Goal: Communication & Community: Share content

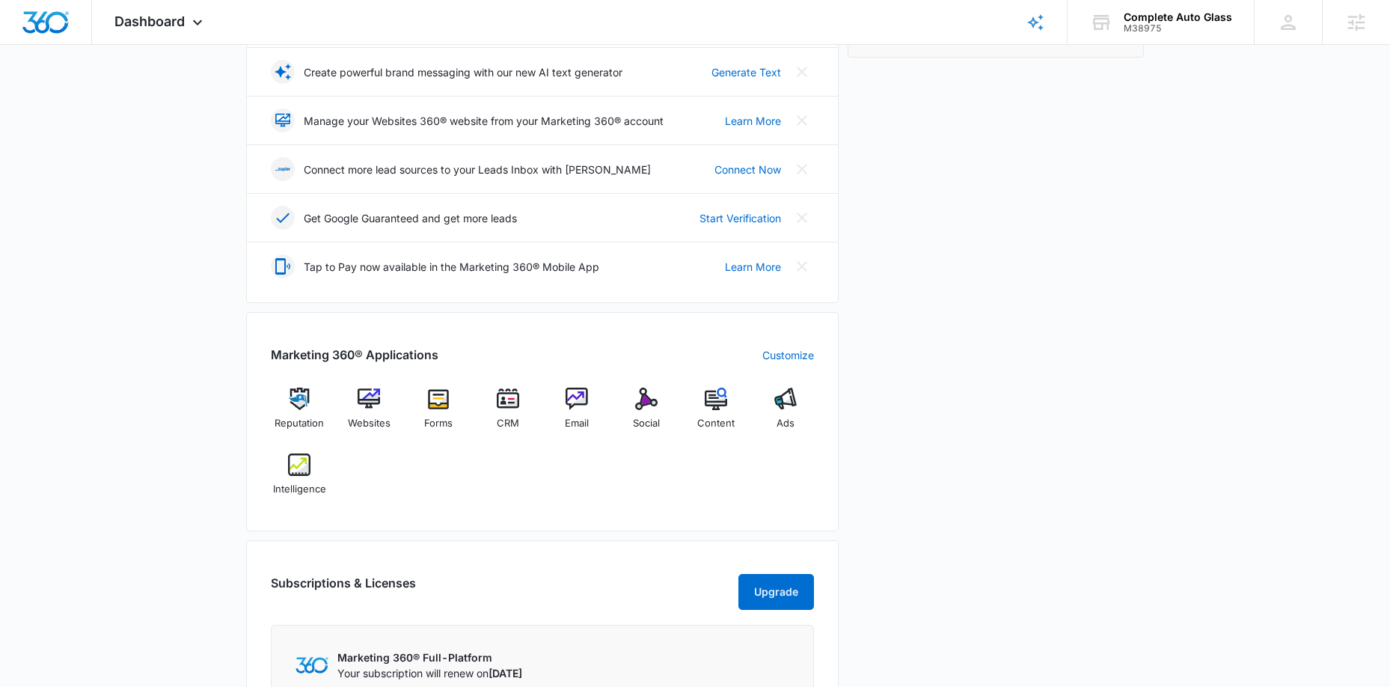
scroll to position [643, 0]
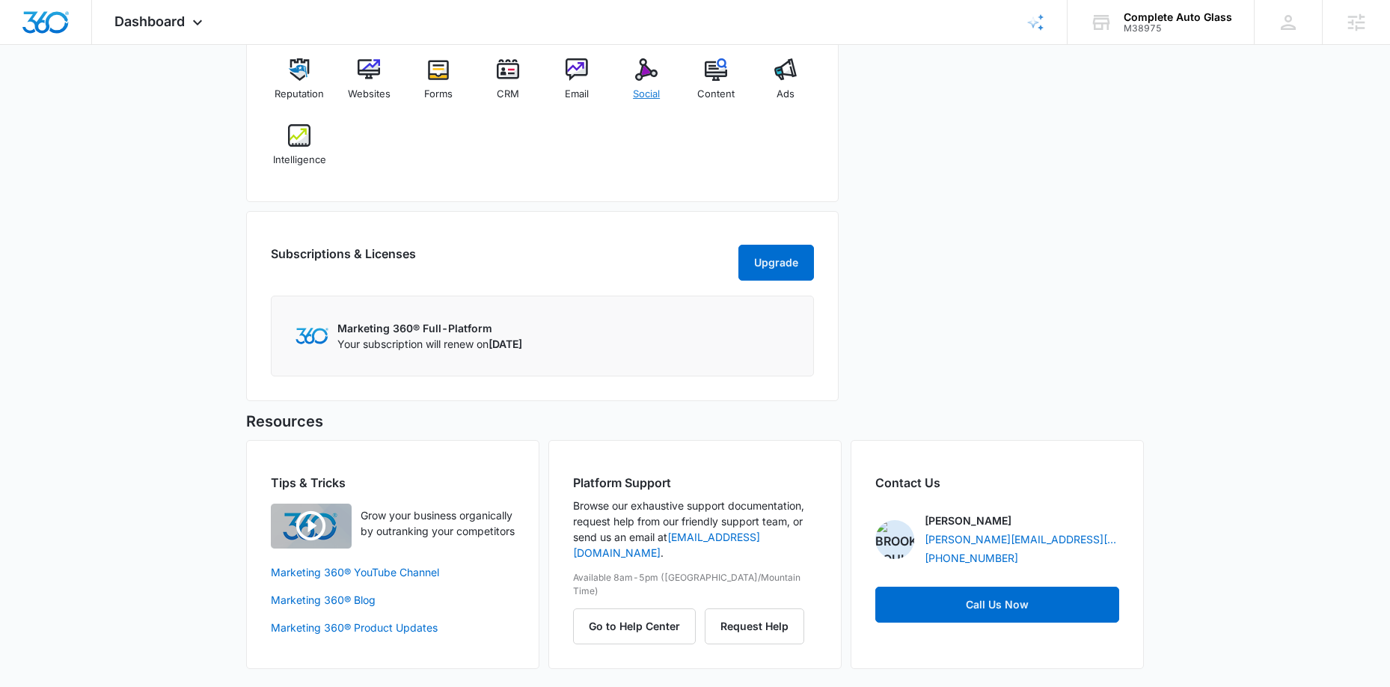
click at [643, 73] on img at bounding box center [646, 69] width 22 height 22
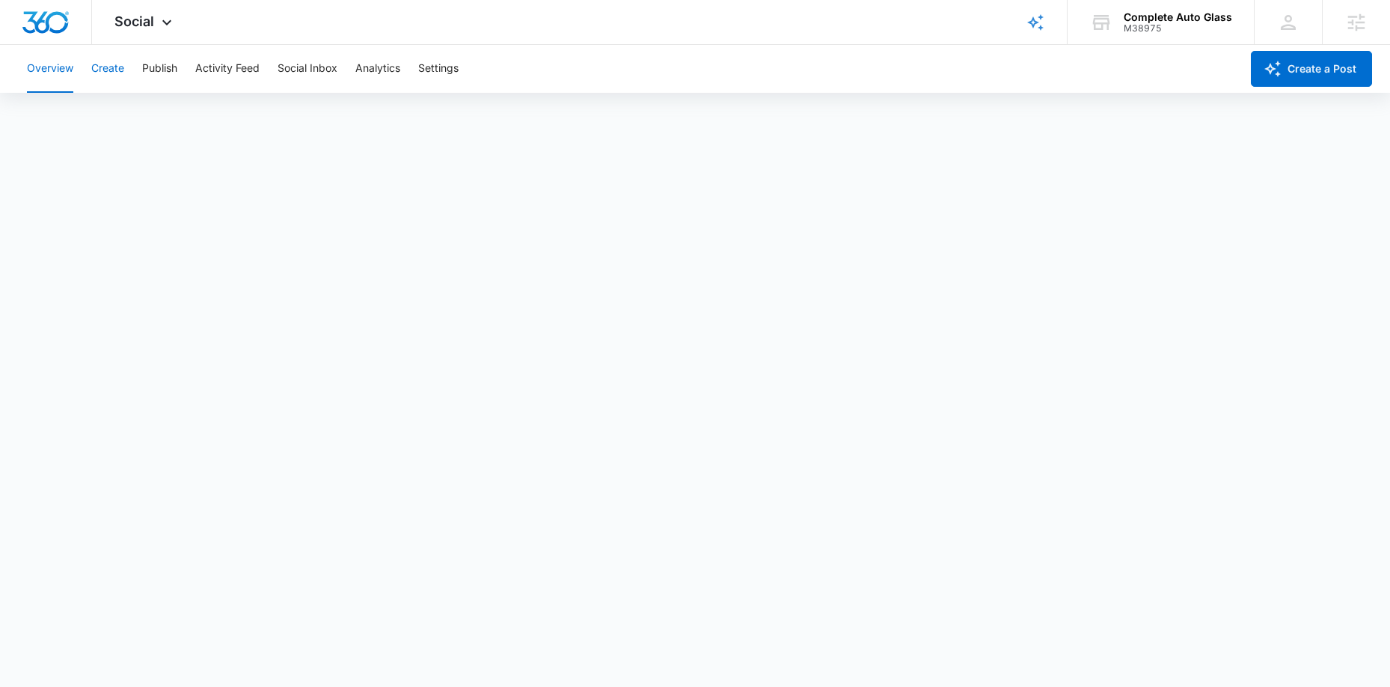
click at [108, 67] on button "Create" at bounding box center [107, 69] width 33 height 48
click at [111, 68] on button "Create" at bounding box center [107, 69] width 33 height 48
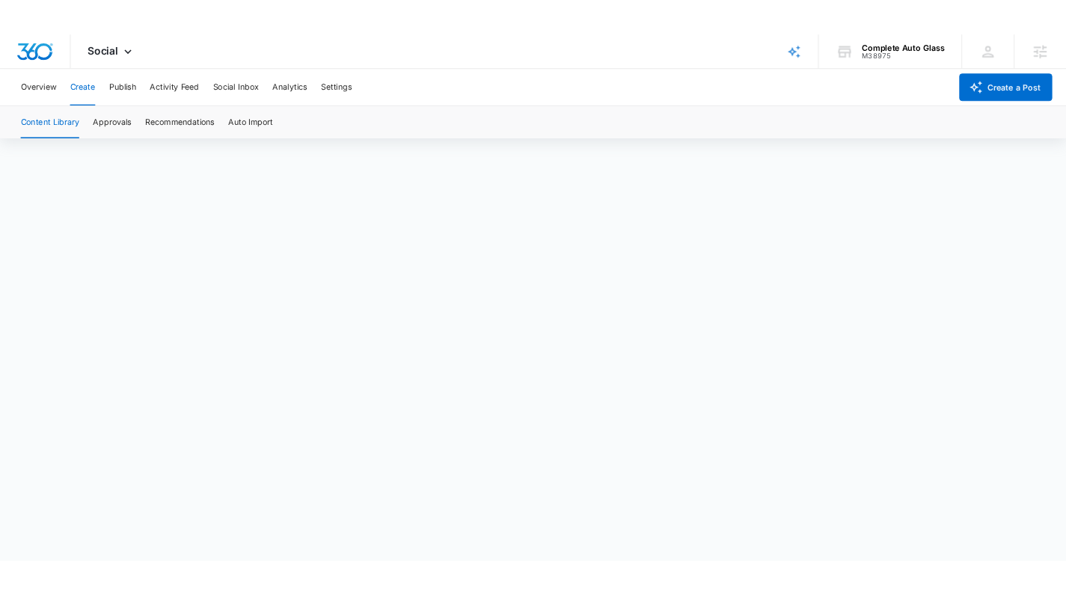
scroll to position [10, 0]
